Goal: Navigation & Orientation: Find specific page/section

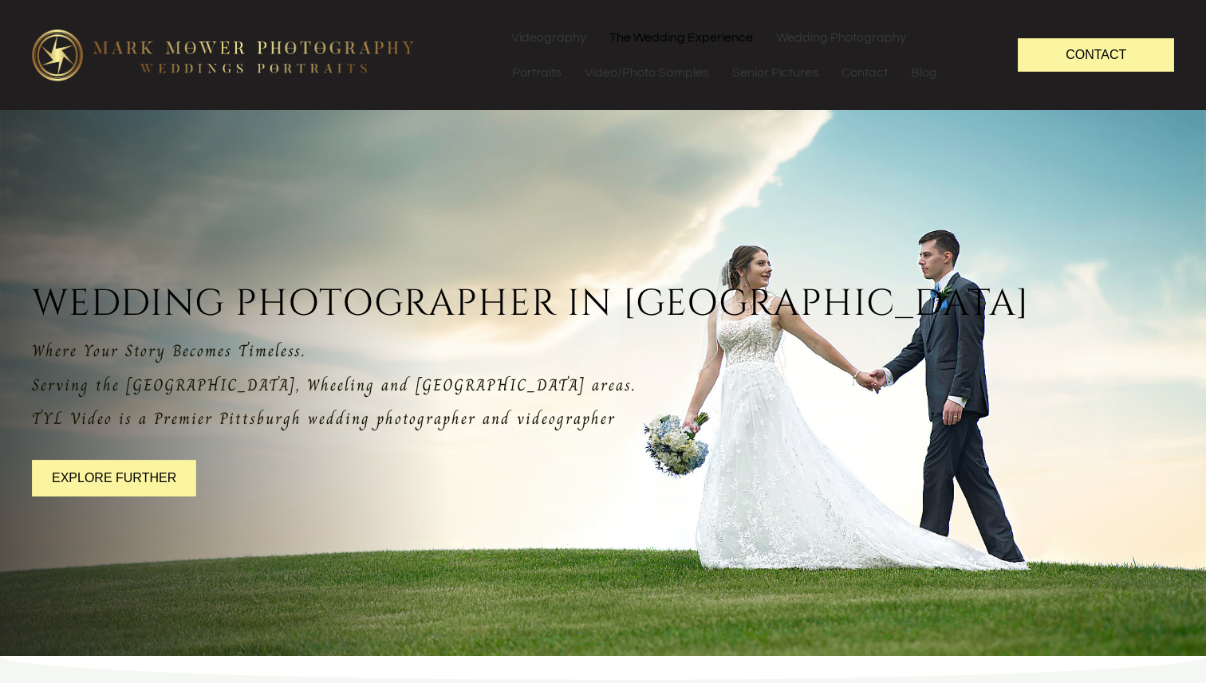
click at [646, 41] on link "The Wedding Experience" at bounding box center [681, 37] width 166 height 35
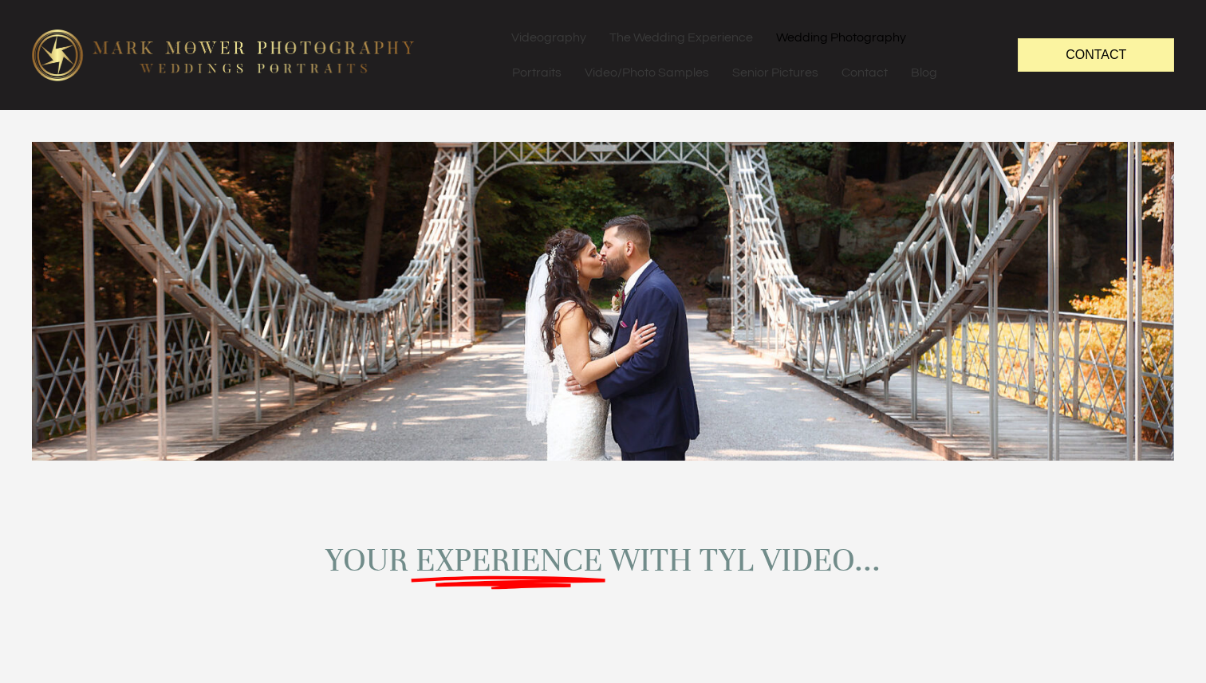
click at [815, 39] on link "Wedding Photography" at bounding box center [841, 37] width 152 height 35
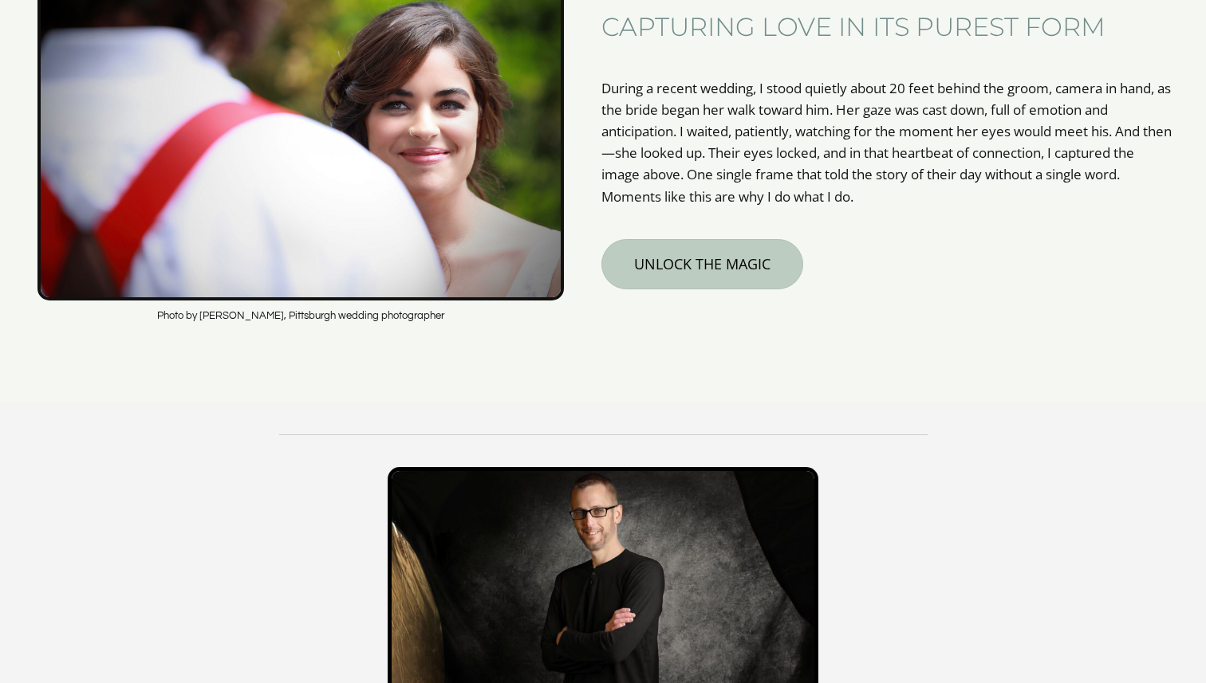
scroll to position [805, 0]
